Goal: Book appointment/travel/reservation

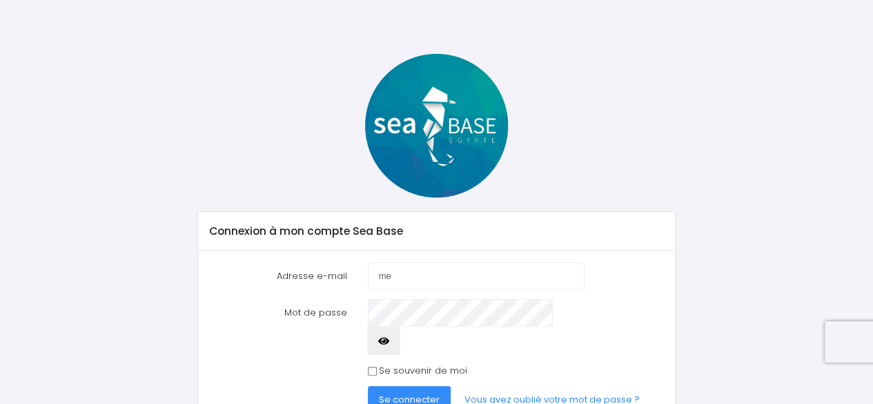
scroll to position [63, 0]
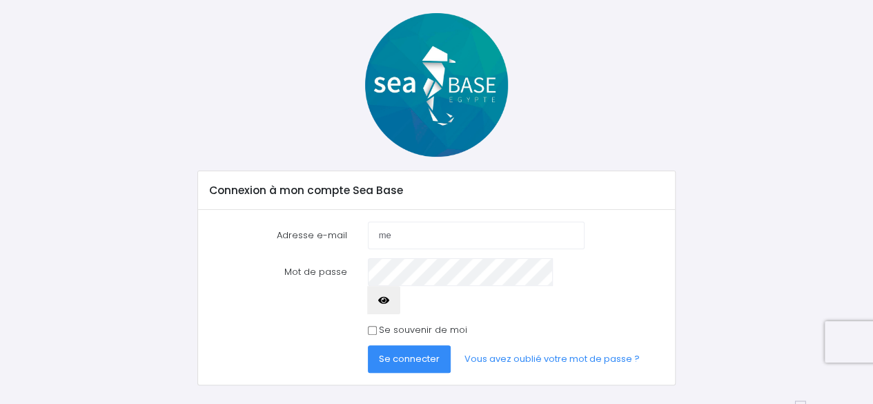
click at [434, 232] on input "me" at bounding box center [476, 235] width 217 height 28
type input "[EMAIL_ADDRESS][PERSON_NAME][DOMAIN_NAME]"
click at [414, 352] on span "Se connecter" at bounding box center [409, 358] width 61 height 13
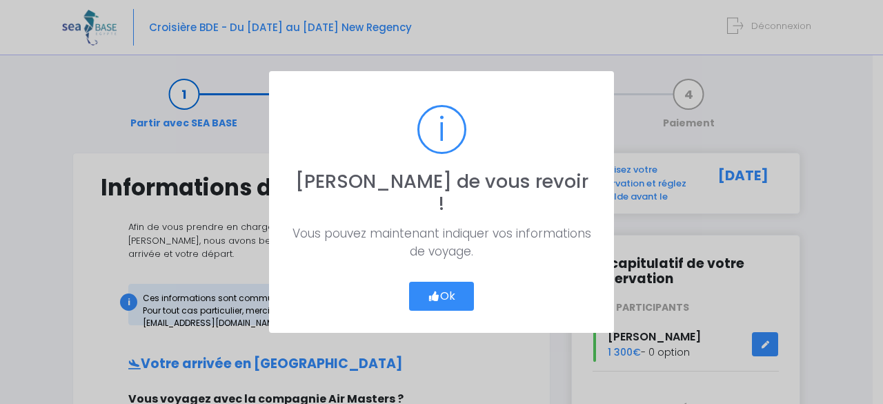
click at [438, 284] on button "Ok" at bounding box center [441, 295] width 65 height 29
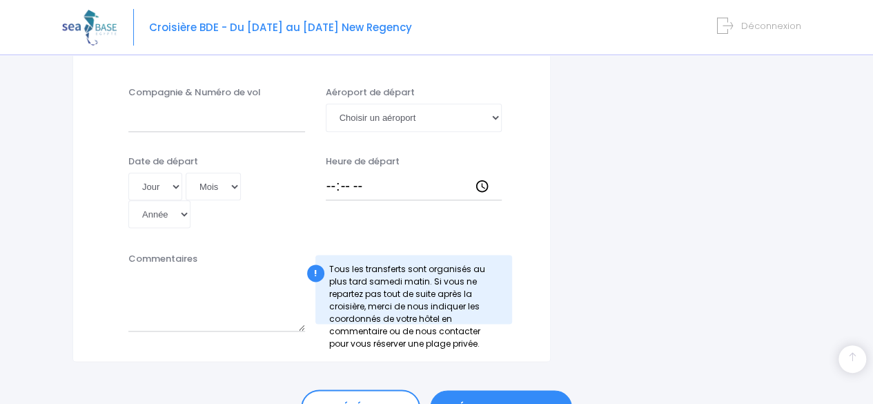
scroll to position [771, 0]
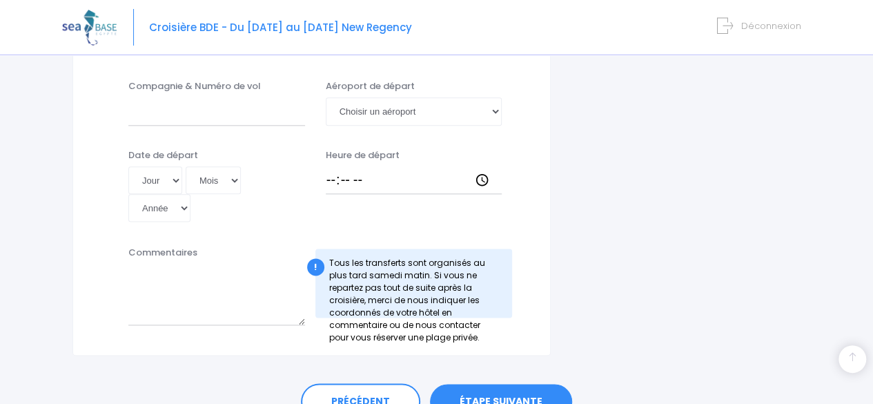
click at [531, 384] on link "ÉTAPE SUIVANTE" at bounding box center [501, 402] width 142 height 36
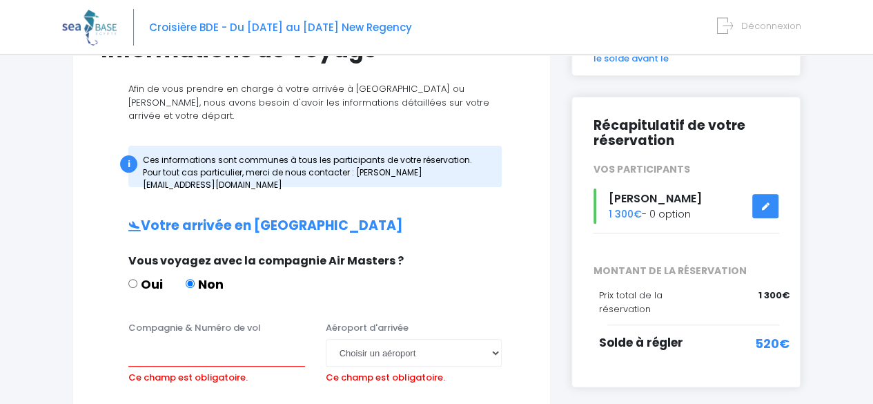
scroll to position [137, 0]
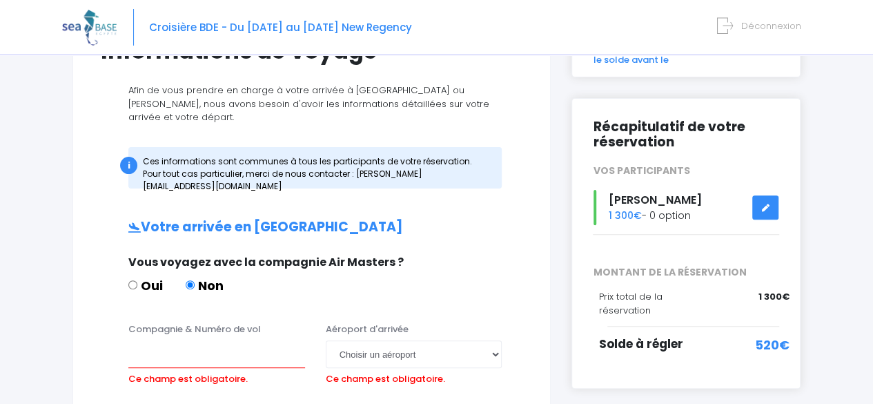
click at [154, 276] on label "Oui" at bounding box center [145, 285] width 34 height 19
click at [137, 280] on input "Oui" at bounding box center [132, 284] width 9 height 9
radio input "true"
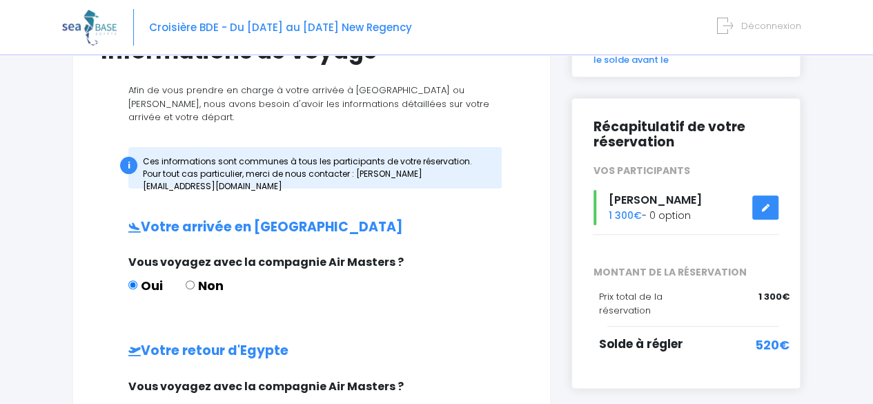
click at [196, 276] on label "Non" at bounding box center [205, 285] width 38 height 19
click at [195, 280] on input "Non" at bounding box center [190, 284] width 9 height 9
radio input "true"
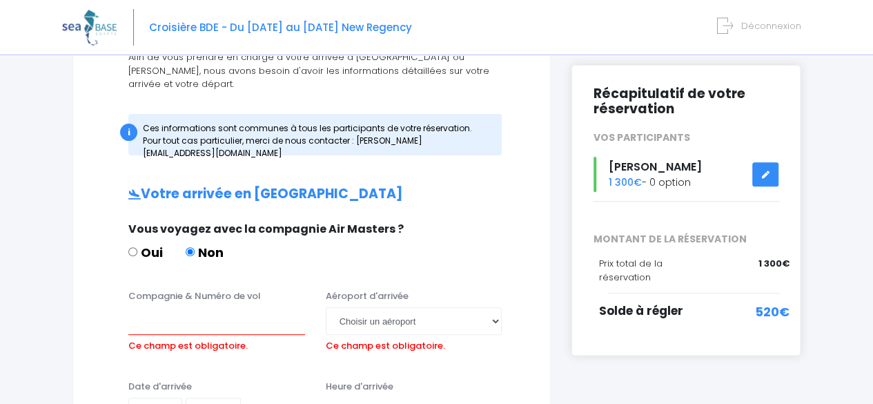
scroll to position [176, 0]
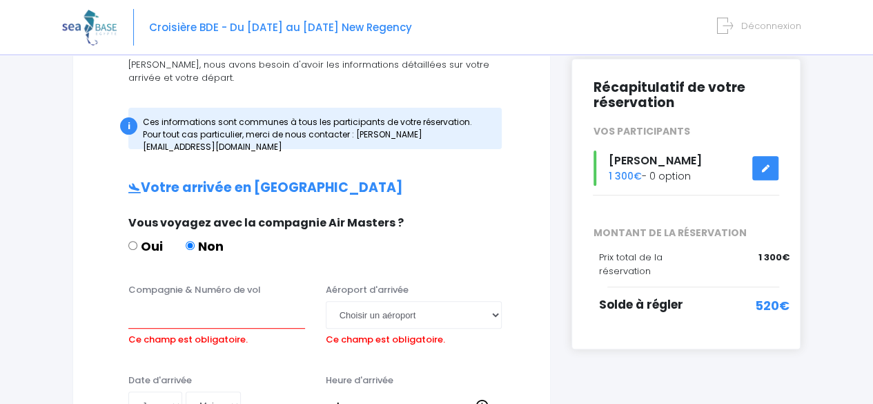
click at [195, 283] on label "Compagnie & Numéro de vol" at bounding box center [194, 290] width 132 height 14
click at [195, 301] on input "Compagnie & Numéro de vol" at bounding box center [216, 315] width 177 height 28
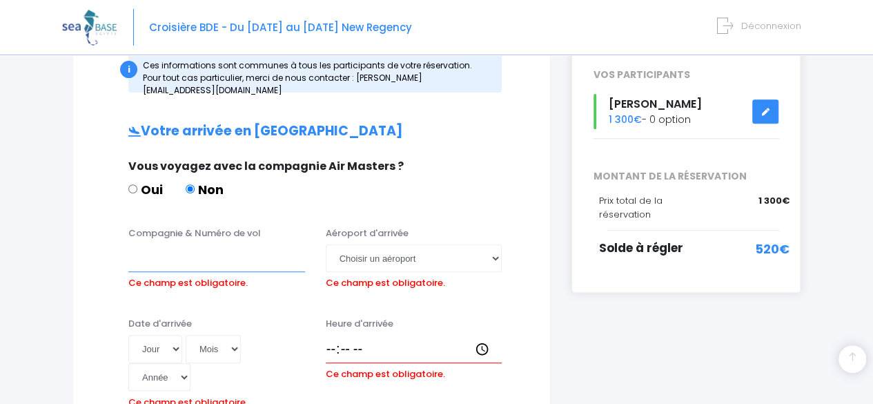
scroll to position [0, 0]
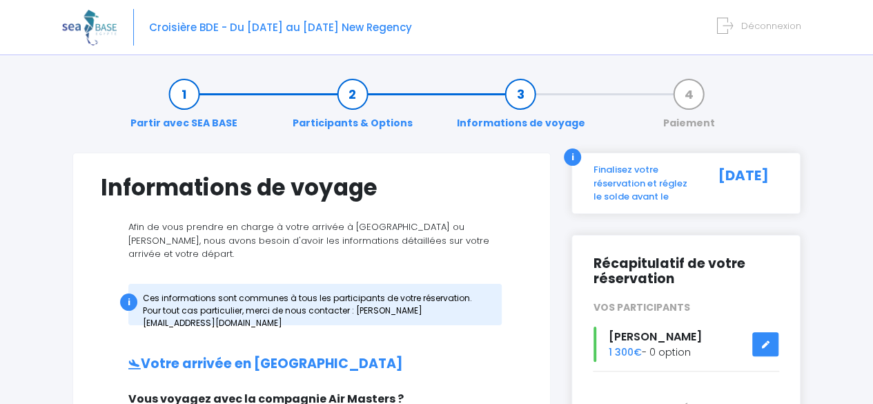
click at [350, 95] on link "Participants & Options" at bounding box center [353, 108] width 134 height 43
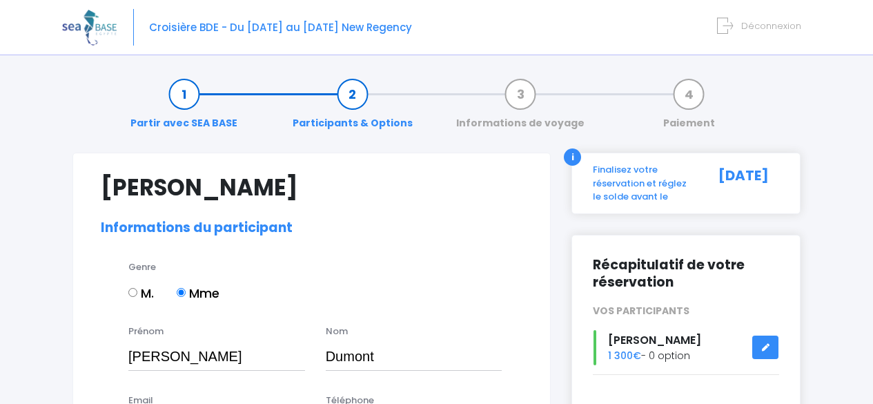
select select "N3"
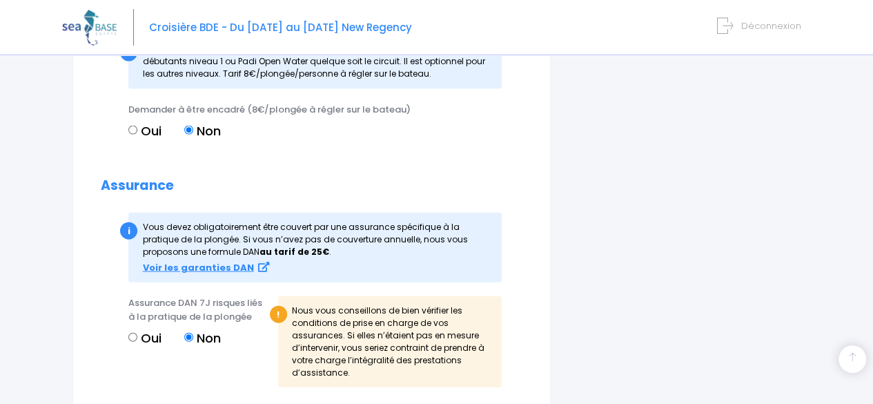
scroll to position [1491, 0]
click at [131, 332] on input "Oui" at bounding box center [132, 336] width 9 height 9
radio input "true"
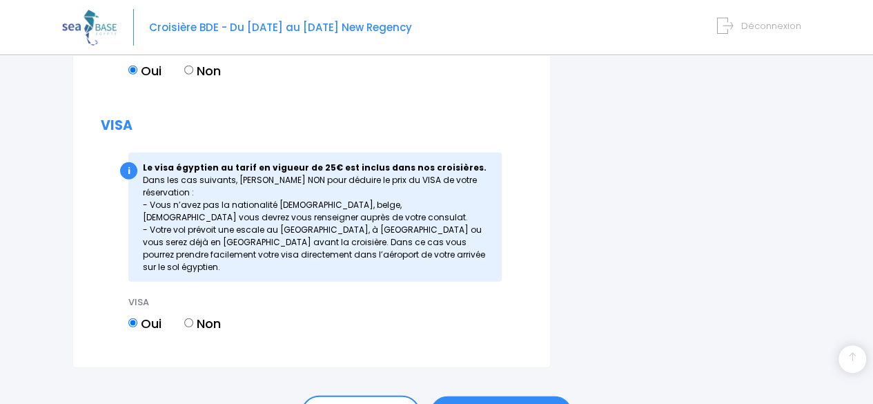
scroll to position [1778, 0]
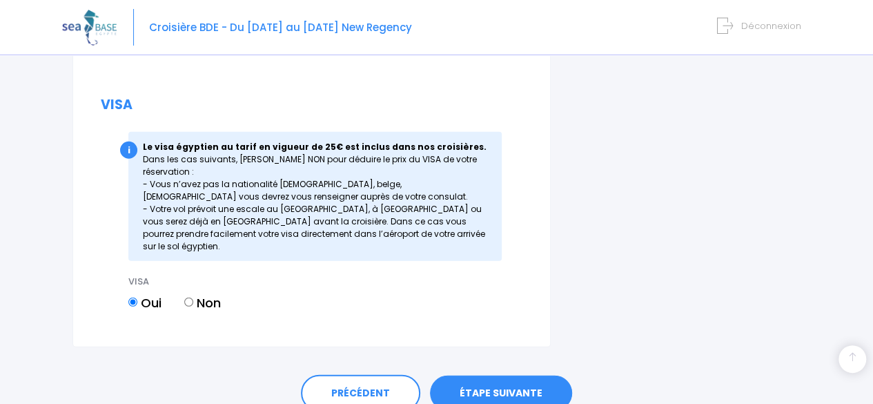
click at [481, 375] on link "ÉTAPE SUIVANTE" at bounding box center [501, 393] width 142 height 36
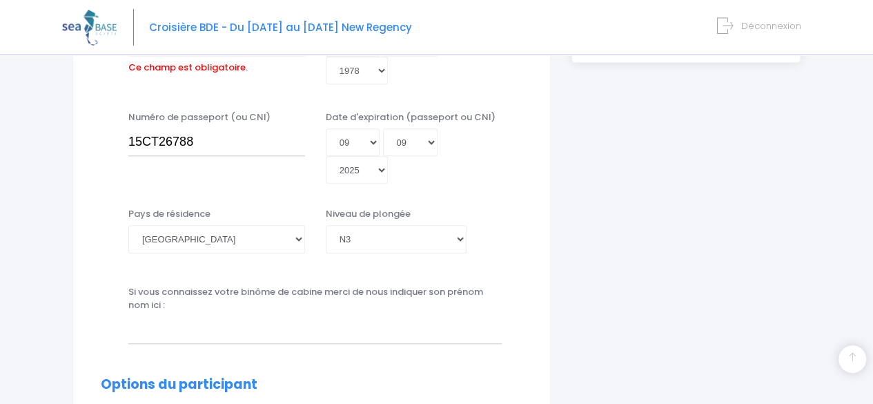
scroll to position [341, 0]
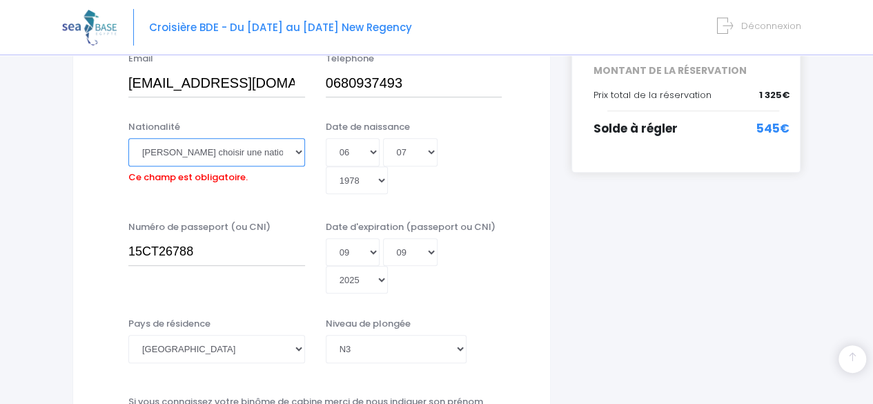
click at [164, 150] on select "Veuillez choisir une nationalité [DEMOGRAPHIC_DATA] Algerienne Allemande [GEOGR…" at bounding box center [216, 152] width 177 height 28
select select "Française"
click at [128, 138] on select "Veuillez choisir une nationalité [DEMOGRAPHIC_DATA] Algerienne Allemande [GEOGR…" at bounding box center [216, 152] width 177 height 28
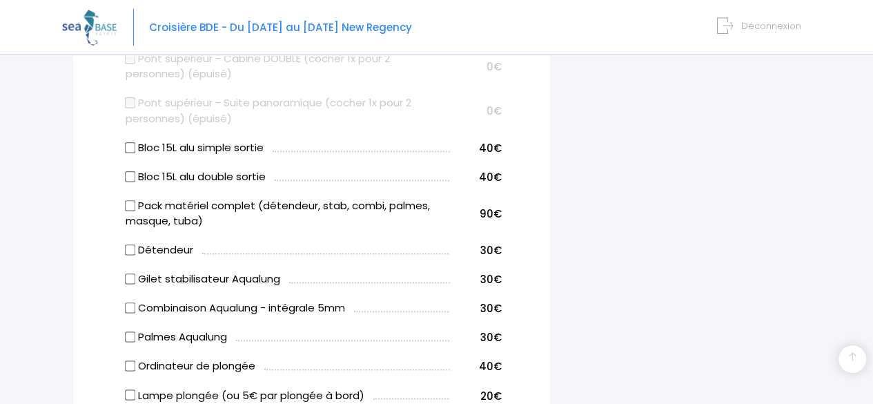
scroll to position [913, 0]
